Goal: Obtain resource: Download file/media

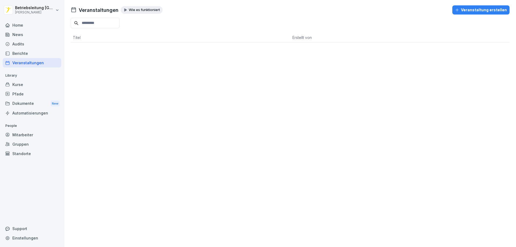
click at [112, 23] on input at bounding box center [95, 23] width 49 height 10
click at [21, 23] on div "Home" at bounding box center [32, 24] width 59 height 9
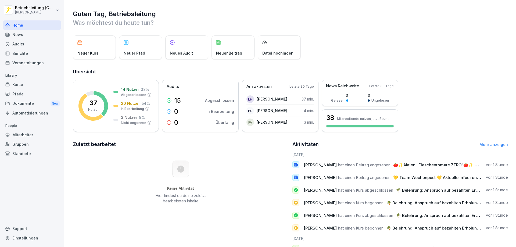
click at [37, 40] on div "Audits" at bounding box center [32, 43] width 59 height 9
click at [34, 34] on div "News" at bounding box center [32, 34] width 59 height 9
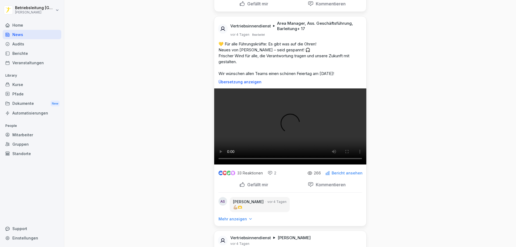
scroll to position [1345, 0]
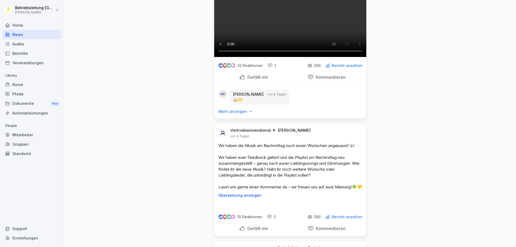
click at [23, 106] on div "Dokumente New" at bounding box center [32, 104] width 59 height 10
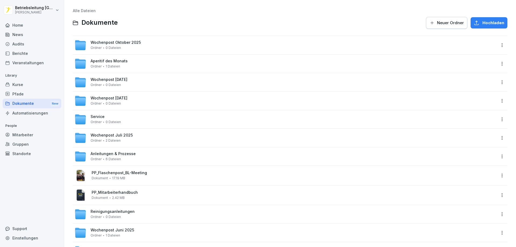
click at [86, 10] on link "Alle Dateien" at bounding box center [84, 10] width 23 height 5
click at [115, 44] on span "Wochenpost Oktober 2025" at bounding box center [116, 42] width 50 height 5
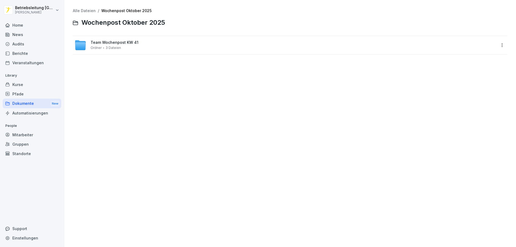
click at [122, 44] on span "Team Wochenpost KW 41" at bounding box center [115, 42] width 48 height 5
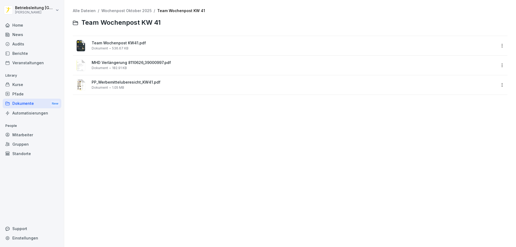
click at [102, 44] on span "Team Wochenpost KW41.pdf" at bounding box center [294, 43] width 405 height 5
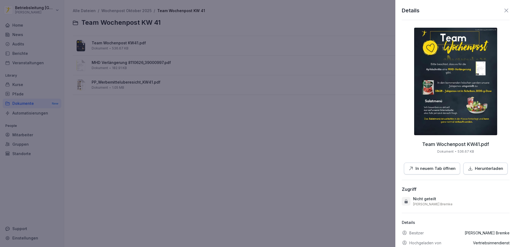
click at [457, 116] on img at bounding box center [455, 82] width 83 height 108
click at [504, 10] on div "Details Team Wochenpost KW41.pdf Dokument 536.67 KB In neuem Tab öffnen Herunte…" at bounding box center [456, 123] width 121 height 247
click at [504, 10] on icon at bounding box center [506, 10] width 6 height 6
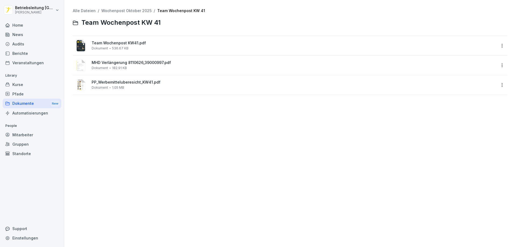
click at [23, 104] on div "Dokumente New" at bounding box center [32, 104] width 59 height 10
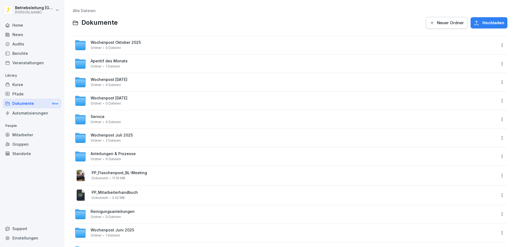
click at [110, 81] on span "Wochenpost [DATE]" at bounding box center [109, 79] width 37 height 5
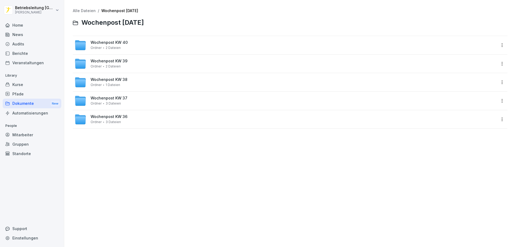
click at [109, 45] on div "Wochenpost KW 40 Ordner 2 Dateien" at bounding box center [109, 44] width 37 height 9
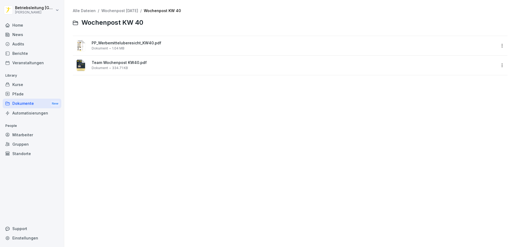
click at [109, 43] on span "PP_Werbemitteluberesicht_KW40.pdf" at bounding box center [294, 43] width 405 height 5
click at [109, 43] on div at bounding box center [258, 123] width 516 height 247
click at [118, 43] on span "PP_Werbemitteluberesicht_KW40.pdf" at bounding box center [294, 43] width 405 height 5
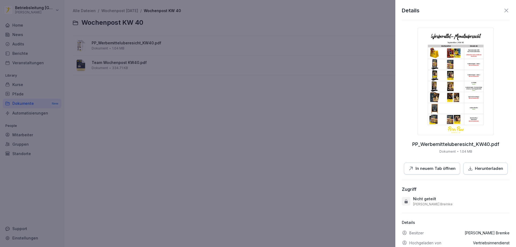
click at [438, 99] on img at bounding box center [456, 82] width 76 height 108
